Goal: Transaction & Acquisition: Purchase product/service

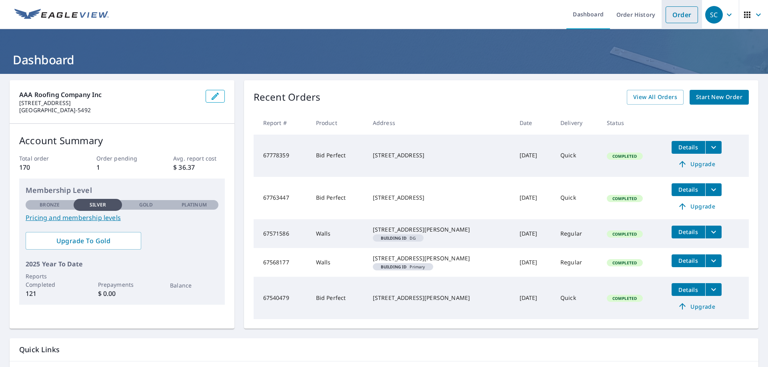
click at [675, 18] on link "Order" at bounding box center [681, 14] width 32 height 17
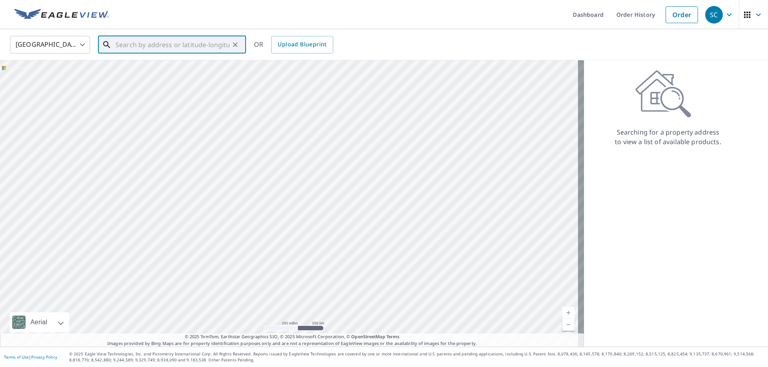
click at [163, 44] on input "text" at bounding box center [173, 45] width 114 height 22
click at [145, 45] on input "[STREET_ADDRESS]" at bounding box center [173, 45] width 114 height 22
click at [156, 45] on input "[STREET_ADDRESS]" at bounding box center [173, 45] width 114 height 22
click at [175, 70] on span "[STREET_ADDRESS][US_STATE]" at bounding box center [177, 68] width 126 height 10
type input "[STREET_ADDRESS][US_STATE]"
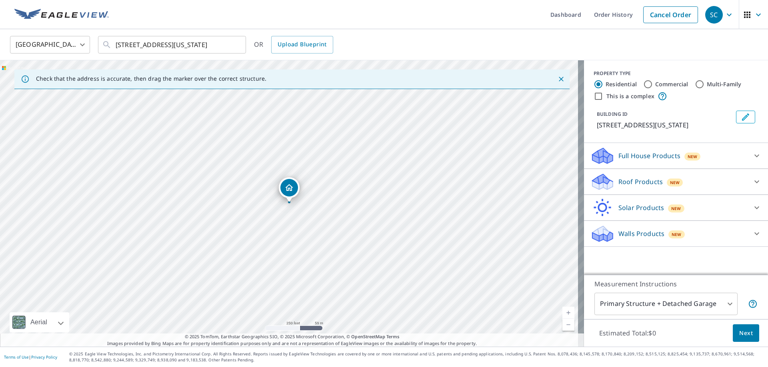
click at [698, 178] on div "Roof Products New" at bounding box center [668, 182] width 157 height 19
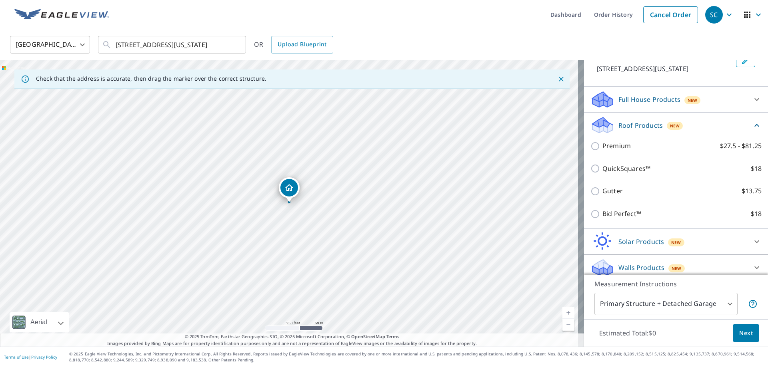
scroll to position [62, 0]
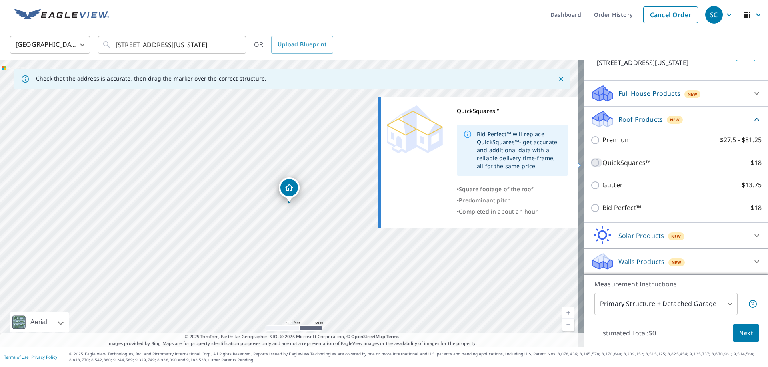
click at [590, 162] on input "QuickSquares™ $18" at bounding box center [596, 163] width 12 height 10
checkbox input "true"
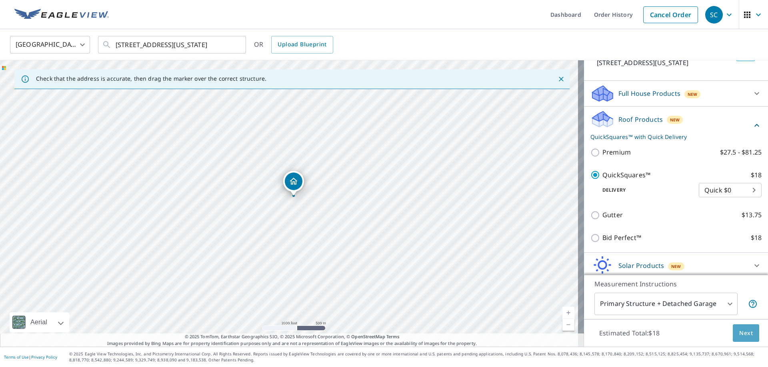
click at [744, 331] on span "Next" at bounding box center [746, 334] width 14 height 10
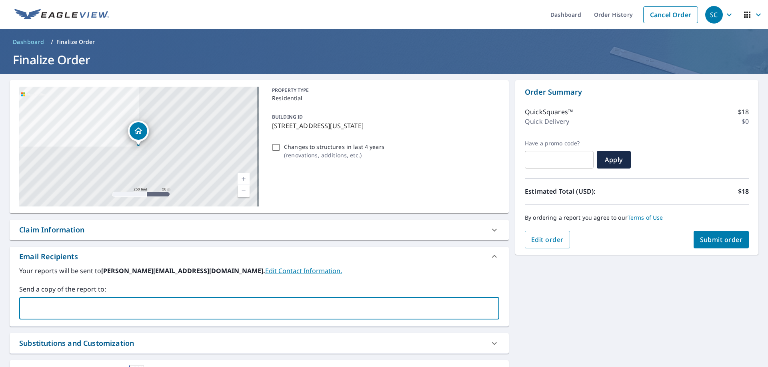
click at [52, 304] on input "text" at bounding box center [253, 308] width 461 height 15
type input "[PERSON_NAME][EMAIL_ADDRESS][DOMAIN_NAME]"
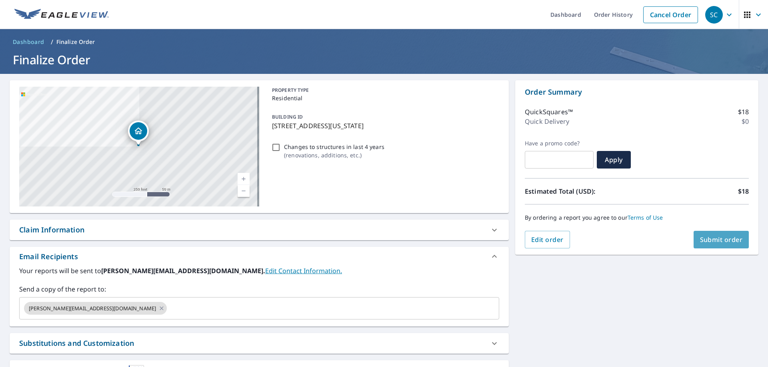
click at [711, 240] on span "Submit order" at bounding box center [721, 239] width 43 height 9
